Goal: Information Seeking & Learning: Check status

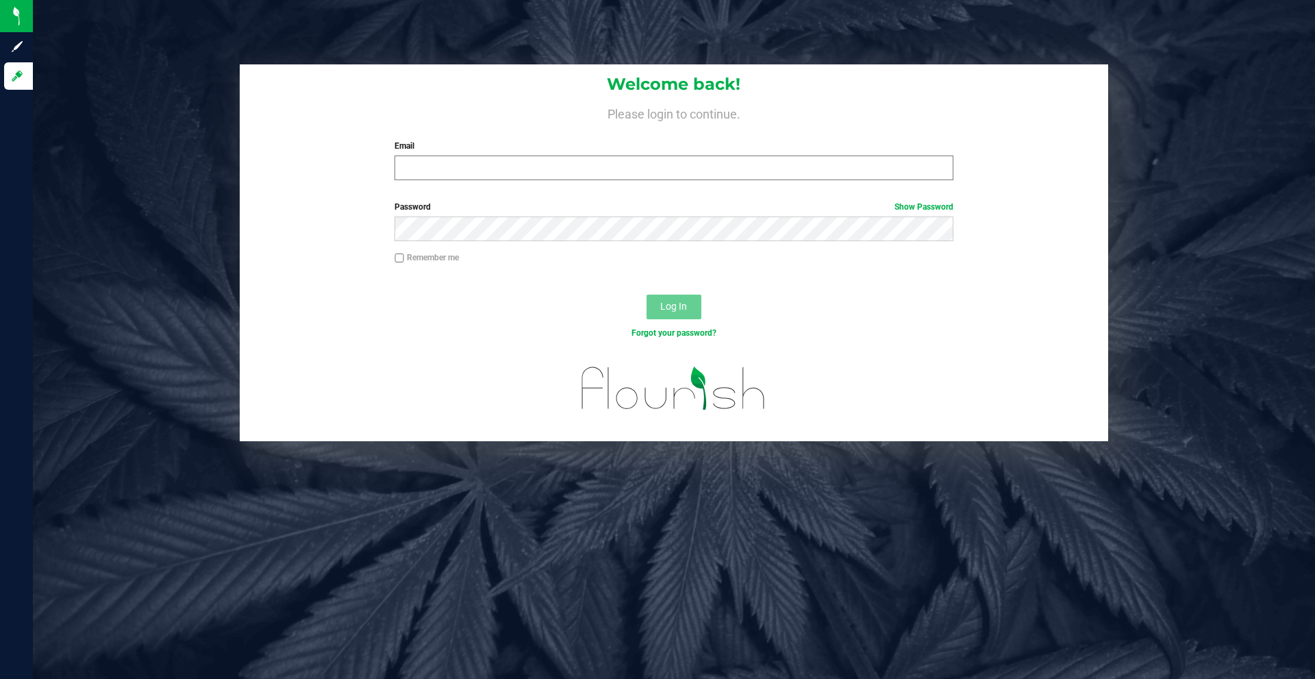
drag, startPoint x: 595, startPoint y: 127, endPoint x: 586, endPoint y: 173, distance: 46.9
click at [592, 149] on div "Welcome back! Please login to continue. Email Required Please format your email…" at bounding box center [674, 127] width 869 height 127
click at [586, 174] on input "Email" at bounding box center [674, 168] width 558 height 25
click at [591, 167] on input "Email" at bounding box center [674, 168] width 558 height 25
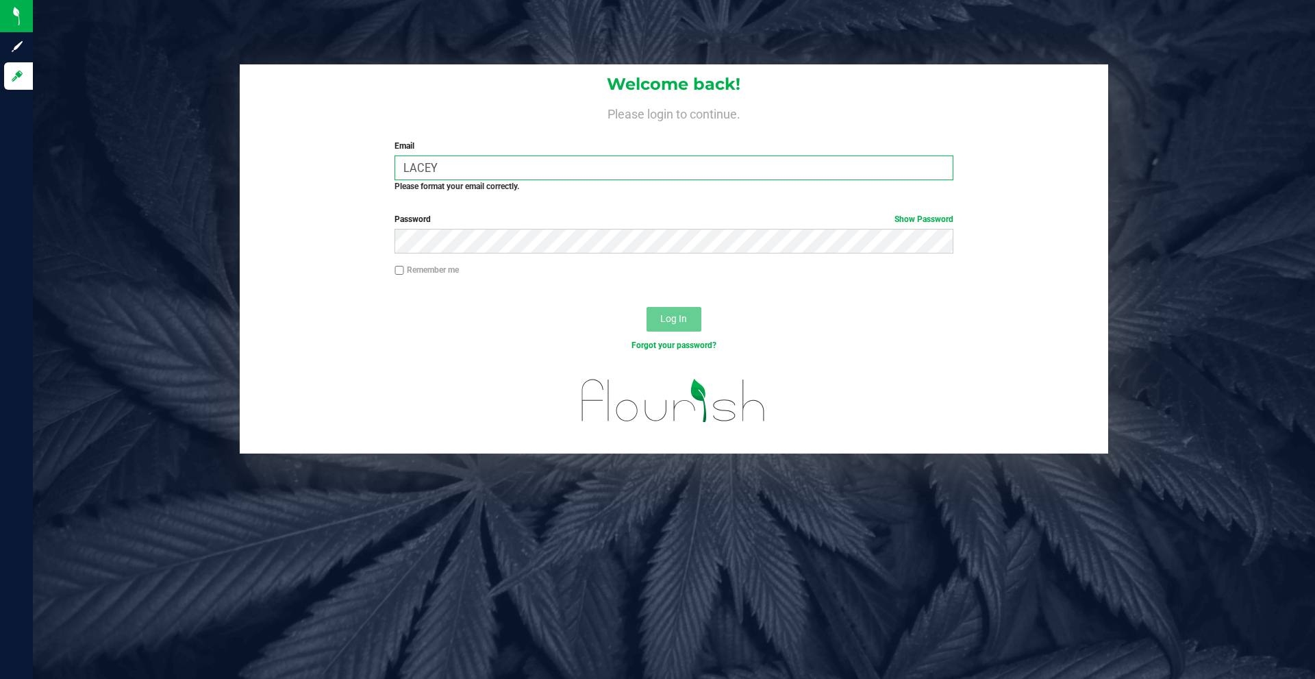
type input "[EMAIL_ADDRESS][DOMAIN_NAME]"
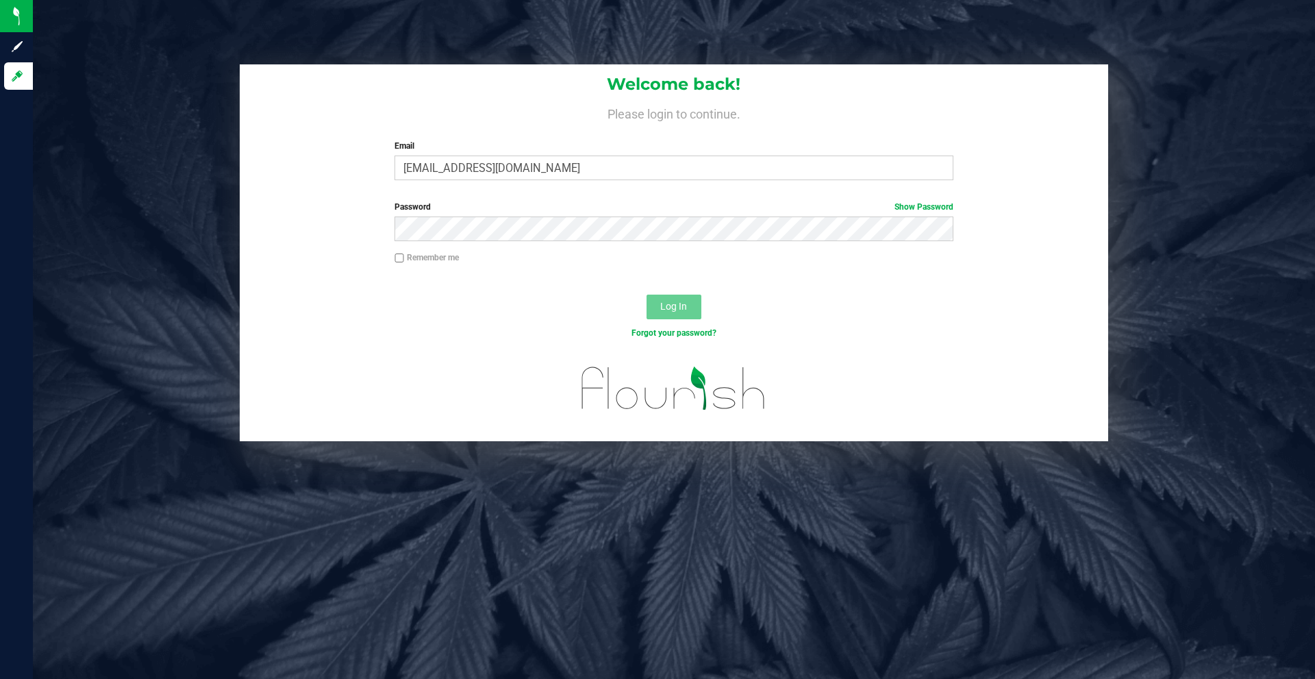
click at [527, 243] on div "Password Show Password" at bounding box center [674, 226] width 869 height 51
click at [647, 295] on button "Log In" at bounding box center [674, 307] width 55 height 25
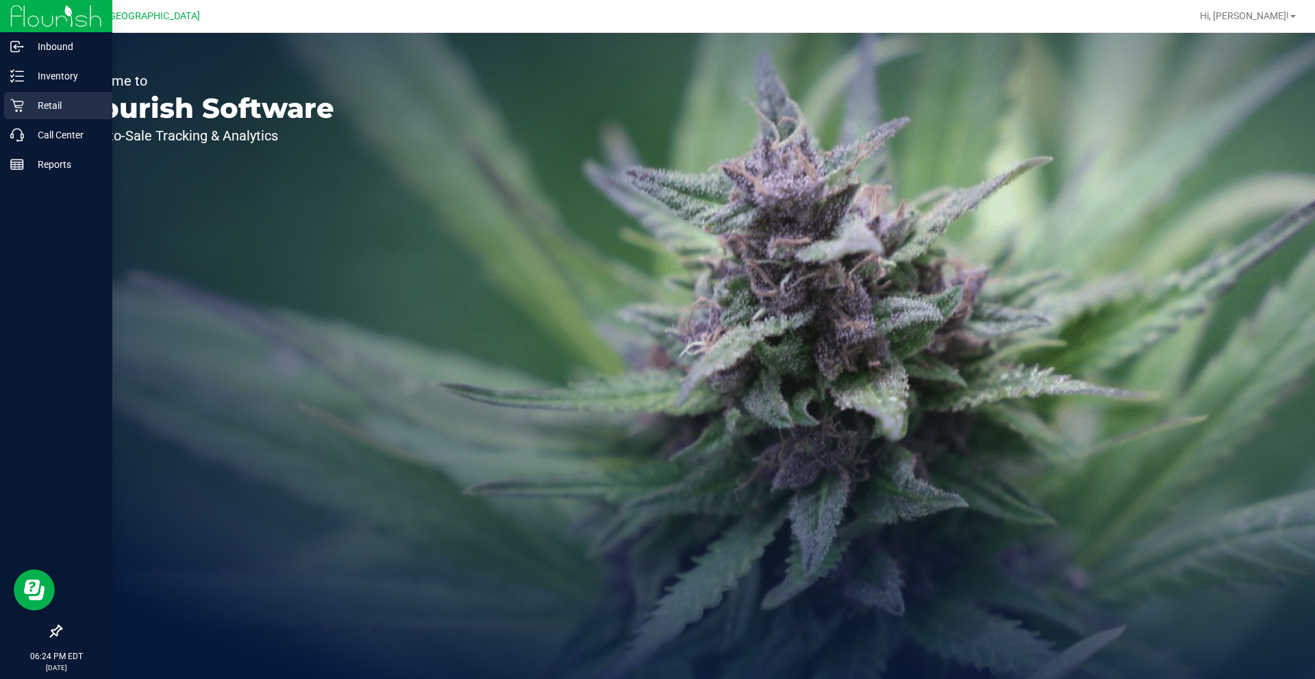
click at [64, 99] on p "Retail" at bounding box center [65, 105] width 82 height 16
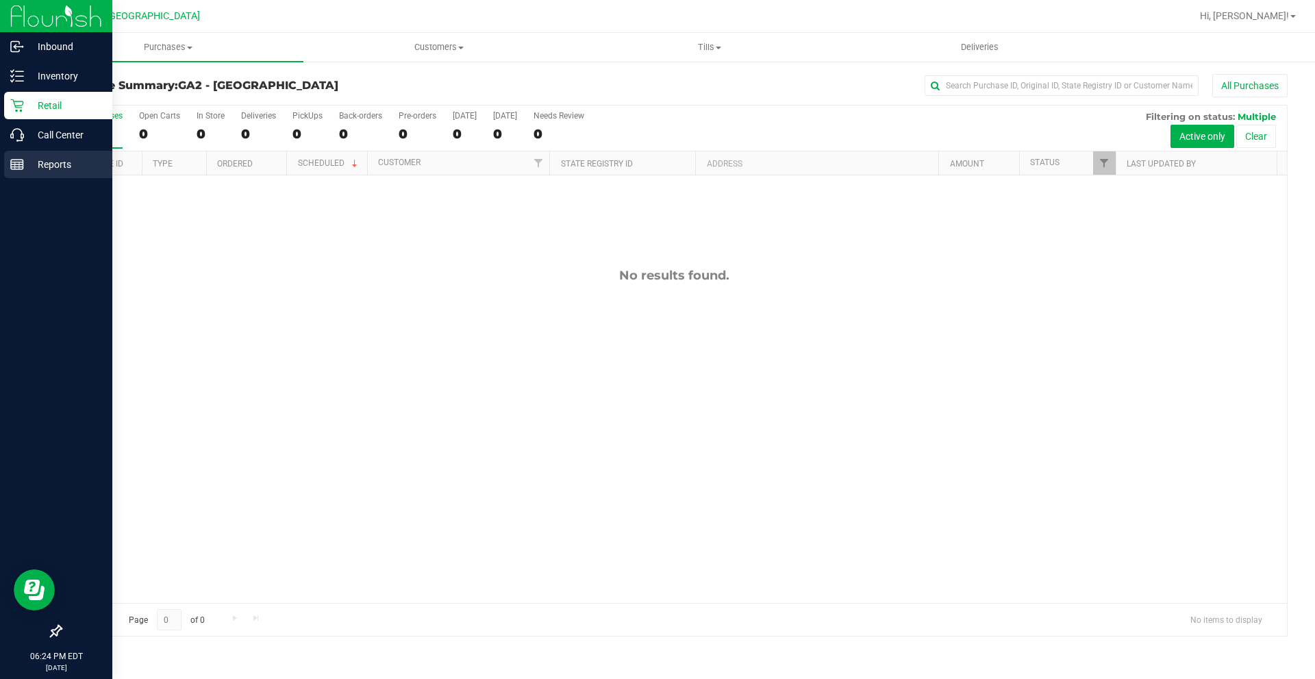
click at [43, 166] on p "Reports" at bounding box center [65, 164] width 82 height 16
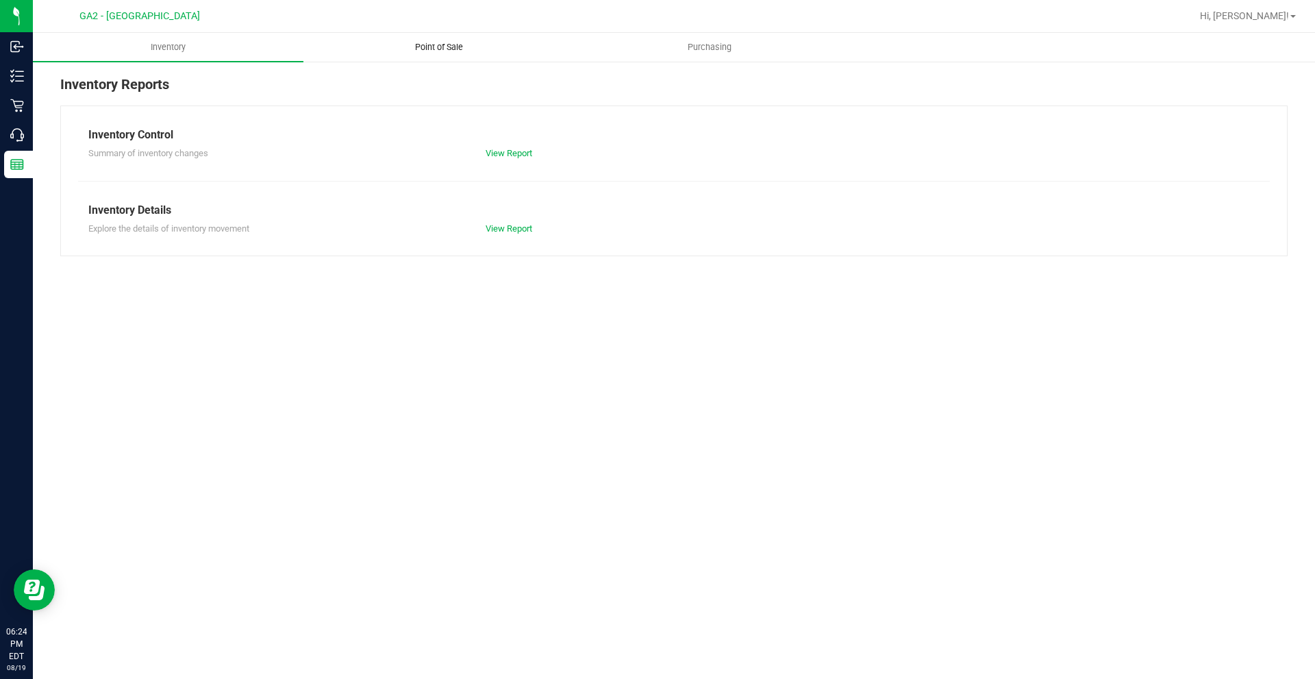
click at [438, 44] on span "Point of Sale" at bounding box center [439, 47] width 85 height 12
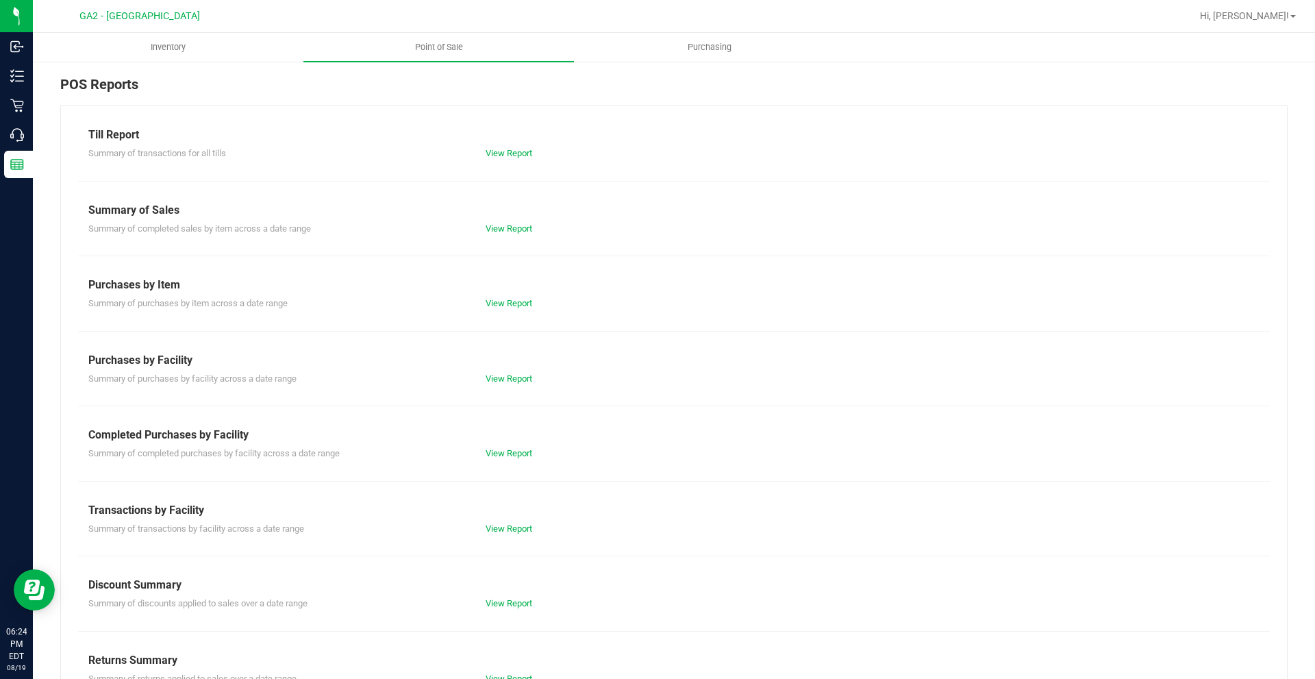
click at [515, 161] on div "Till Report Summary of transactions for all tills View Report Summary of Sales …" at bounding box center [674, 406] width 1228 height 601
click at [515, 152] on link "View Report" at bounding box center [509, 153] width 47 height 10
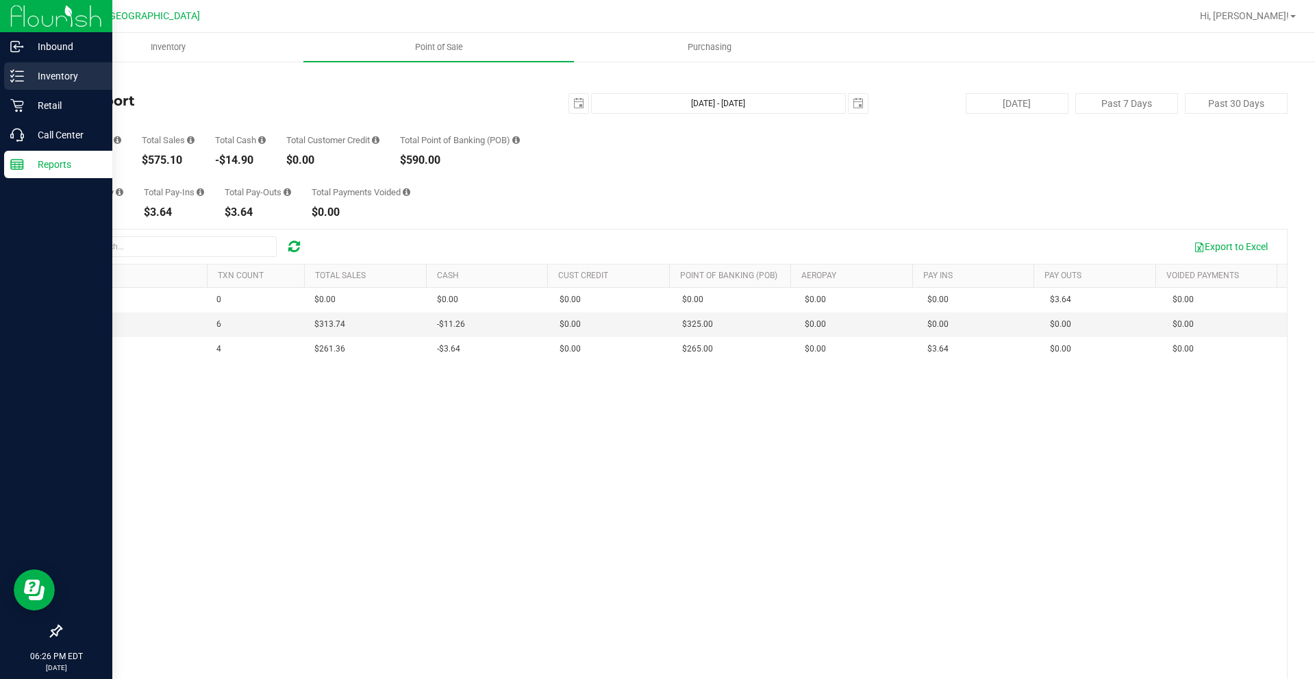
click at [41, 91] on link "Inventory" at bounding box center [56, 76] width 112 height 29
click at [48, 99] on p "Retail" at bounding box center [65, 105] width 82 height 16
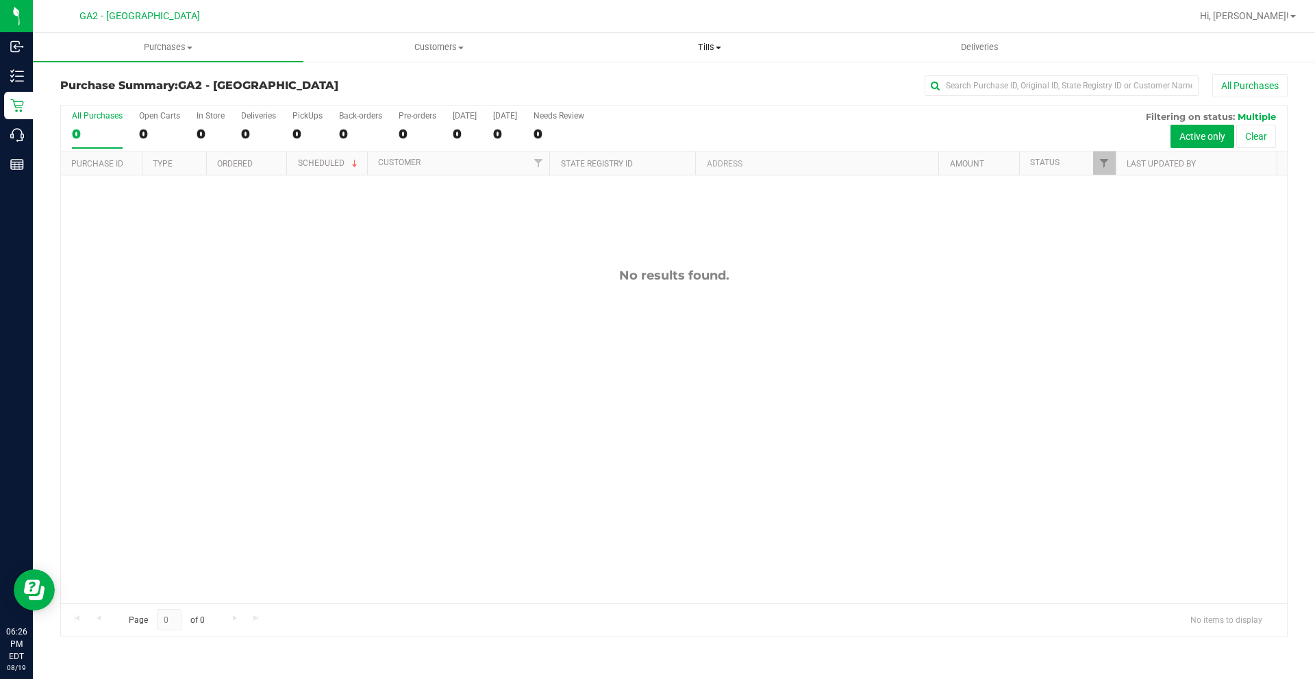
click at [709, 50] on span "Tills" at bounding box center [709, 47] width 269 height 12
click at [713, 79] on li "Manage tills" at bounding box center [709, 83] width 271 height 16
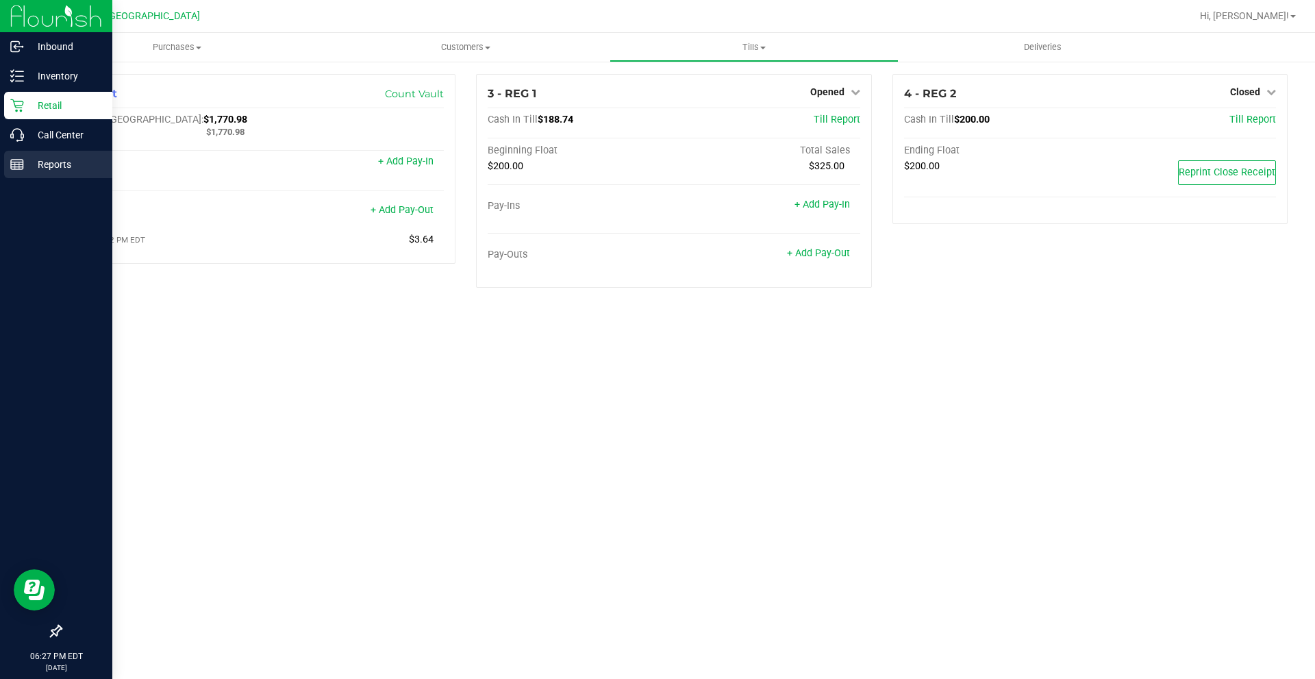
click at [48, 156] on p "Reports" at bounding box center [65, 164] width 82 height 16
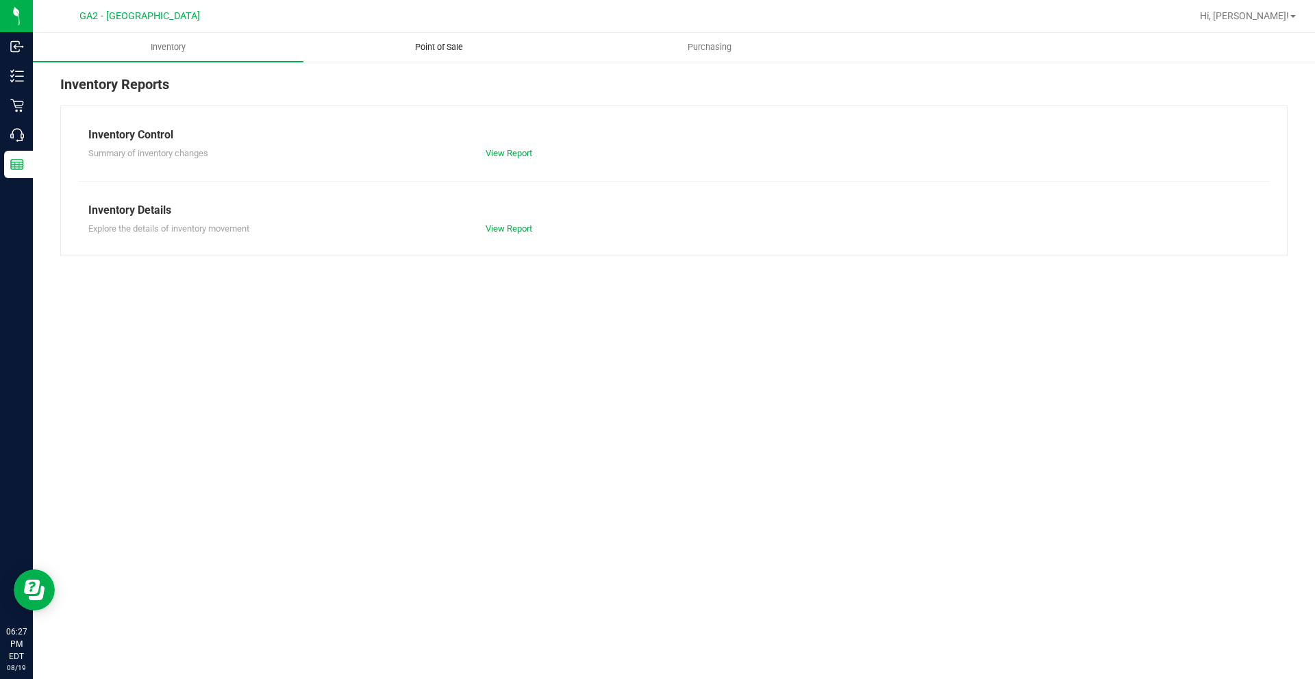
click at [440, 44] on span "Point of Sale" at bounding box center [439, 47] width 85 height 12
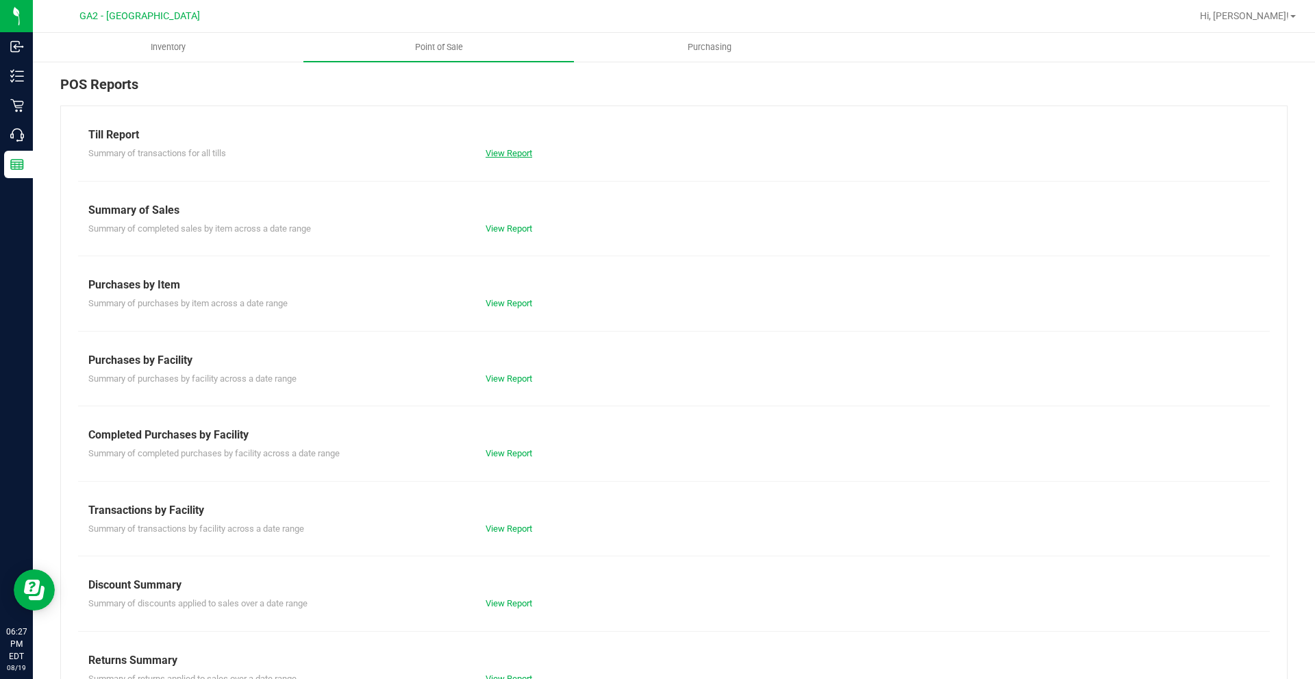
click at [486, 151] on link "View Report" at bounding box center [509, 153] width 47 height 10
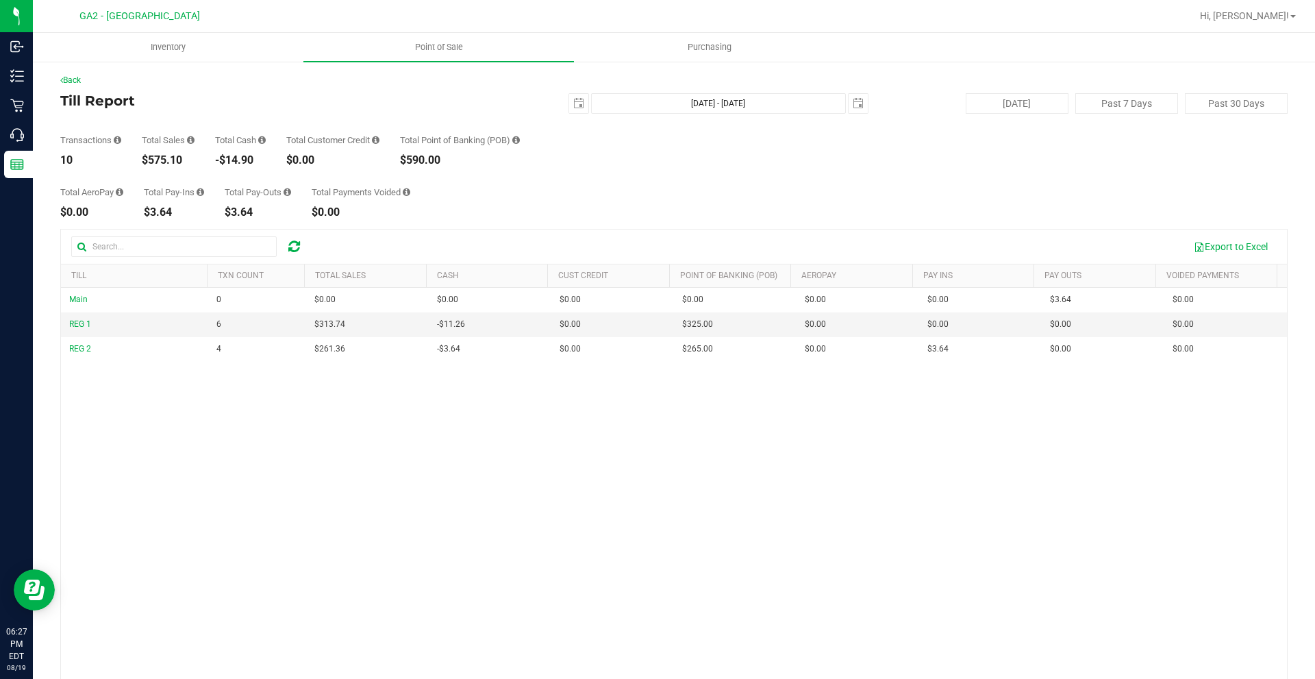
click at [481, 369] on div "Main 0 $0.00 $0.00 $0.00 $0.00 $0.00 $0.00 $0.00 $0.00 $0.00 $0.00 $0.00 $0.00 …" at bounding box center [674, 502] width 1226 height 428
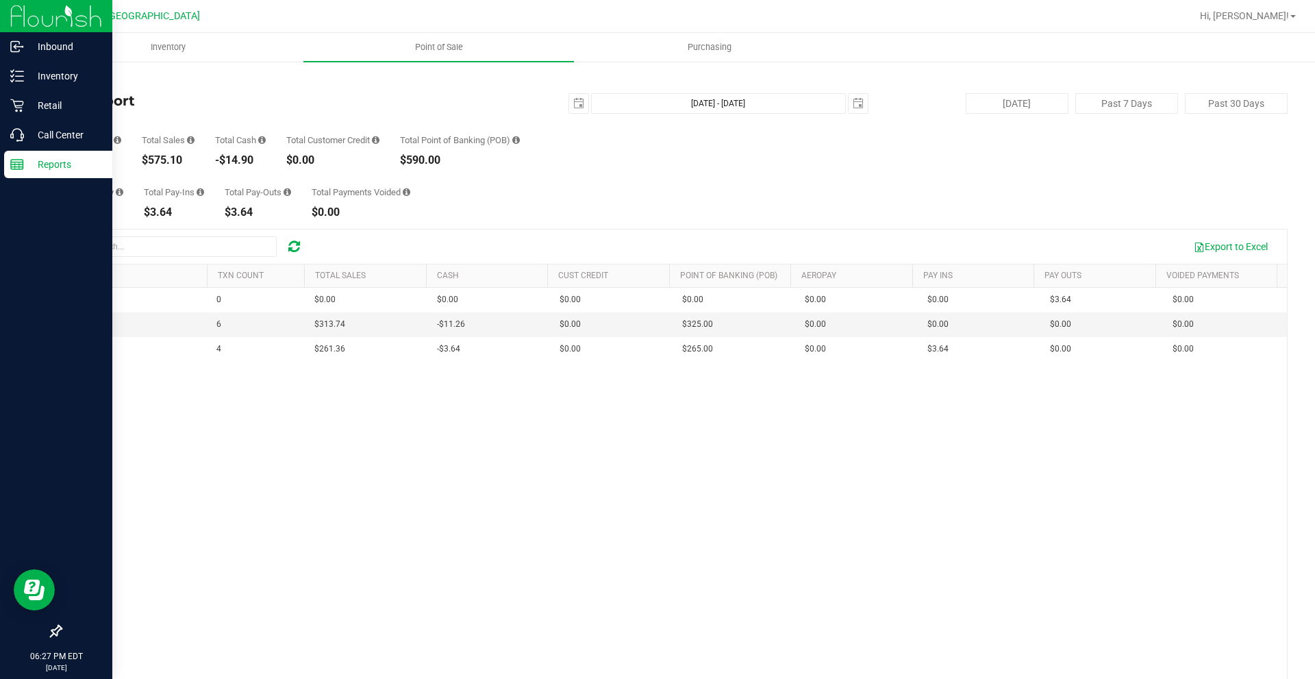
click at [15, 164] on line at bounding box center [15, 165] width 0 height 7
